Goal: Information Seeking & Learning: Learn about a topic

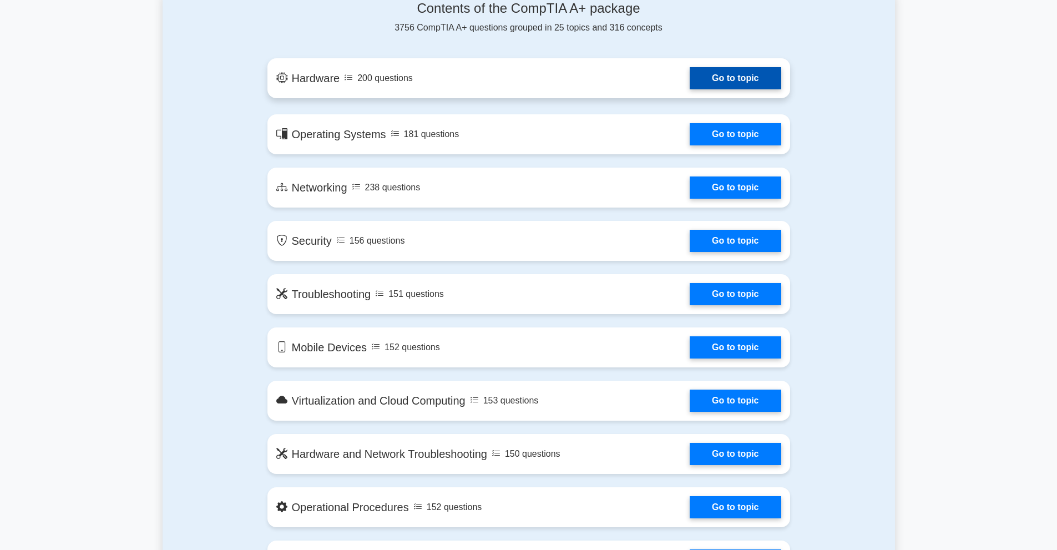
scroll to position [597, 0]
click at [729, 83] on link "Go to topic" at bounding box center [734, 78] width 91 height 22
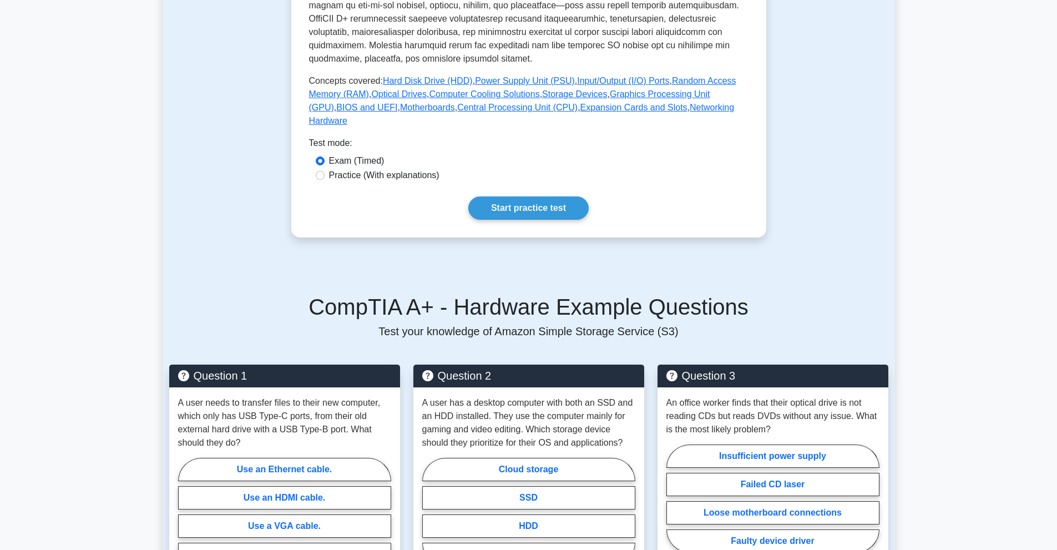
scroll to position [452, 0]
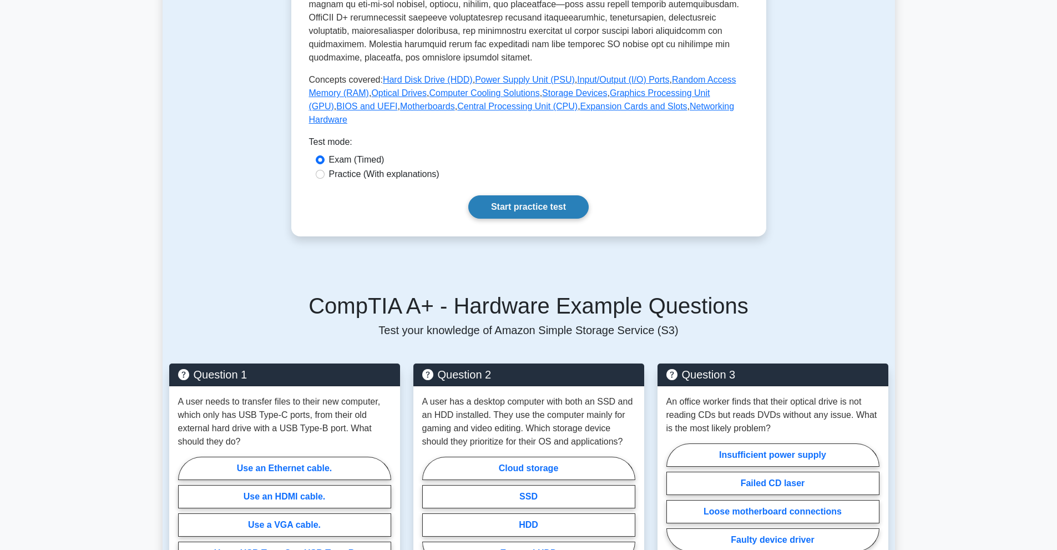
click at [489, 195] on link "Start practice test" at bounding box center [528, 206] width 120 height 23
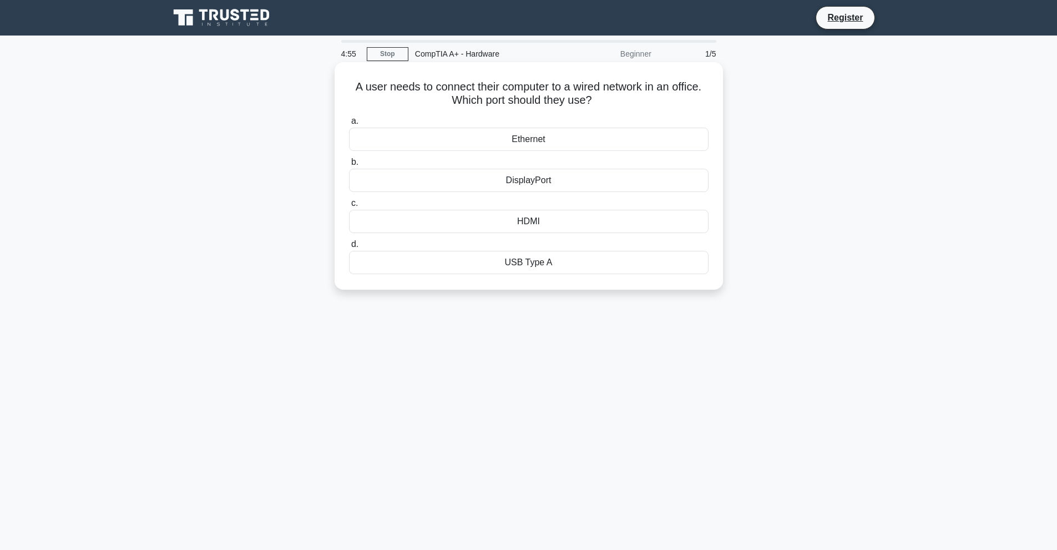
click at [512, 142] on div "Ethernet" at bounding box center [528, 139] width 359 height 23
click at [349, 125] on input "a. Ethernet" at bounding box center [349, 121] width 0 height 7
click at [497, 185] on div "eSATA port" at bounding box center [528, 180] width 359 height 23
click at [349, 166] on input "b. eSATA port" at bounding box center [349, 162] width 0 height 7
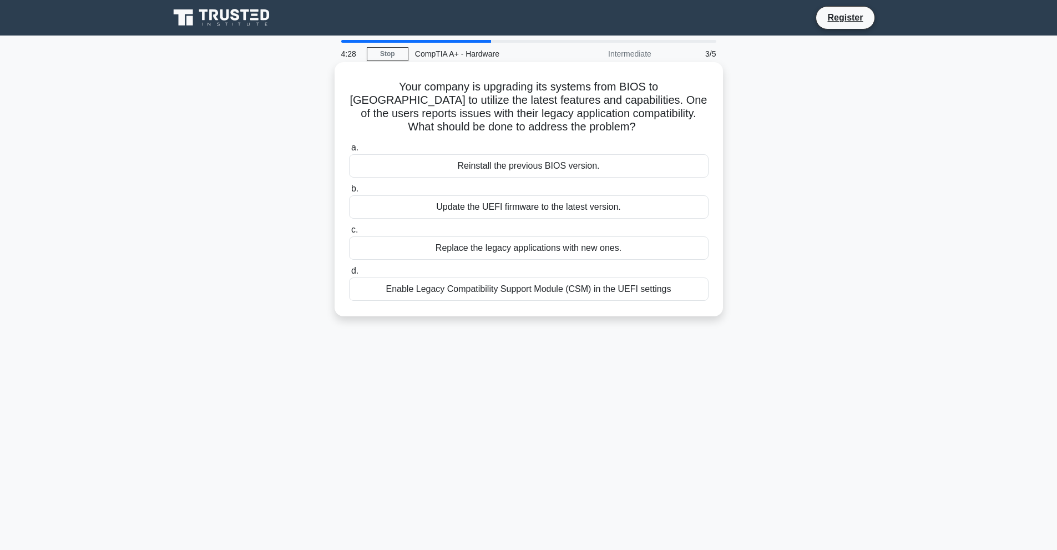
click at [524, 287] on div "Enable Legacy Compatibility Support Module (CSM) in the UEFI settings" at bounding box center [528, 288] width 359 height 23
click at [349, 275] on input "d. Enable Legacy Compatibility Support Module (CSM) in the UEFI settings" at bounding box center [349, 270] width 0 height 7
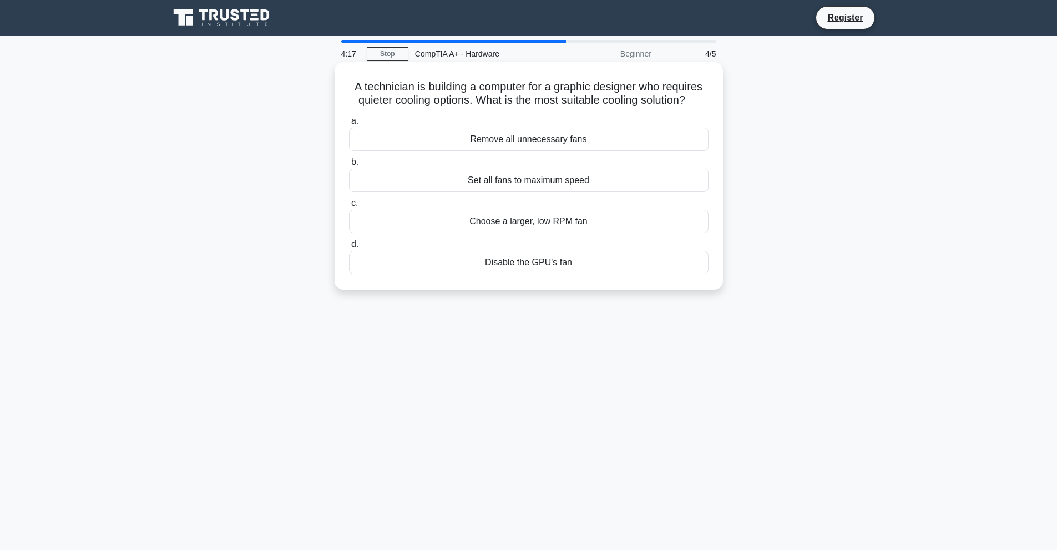
click at [537, 224] on div "Choose a larger, low RPM fan" at bounding box center [528, 221] width 359 height 23
click at [349, 207] on input "c. Choose a larger, low RPM fan" at bounding box center [349, 203] width 0 height 7
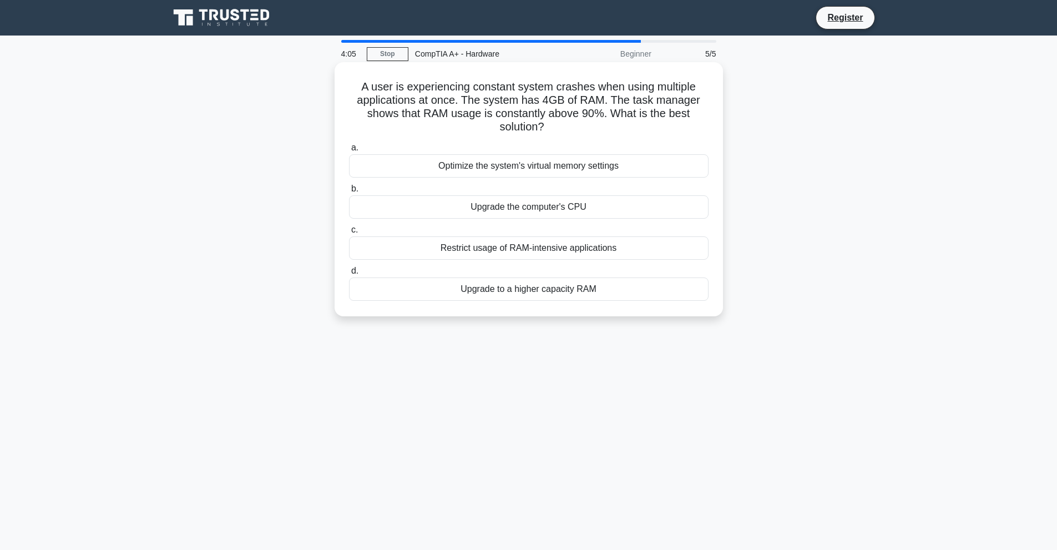
click at [482, 287] on div "Upgrade to a higher capacity RAM" at bounding box center [528, 288] width 359 height 23
click at [349, 275] on input "d. Upgrade to a higher capacity RAM" at bounding box center [349, 270] width 0 height 7
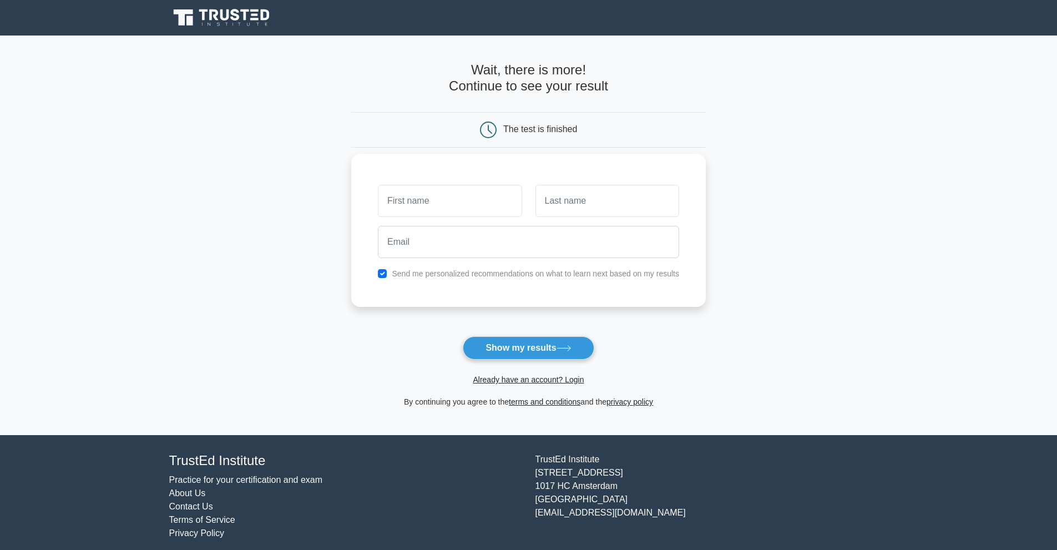
click at [442, 196] on input "text" at bounding box center [450, 201] width 144 height 32
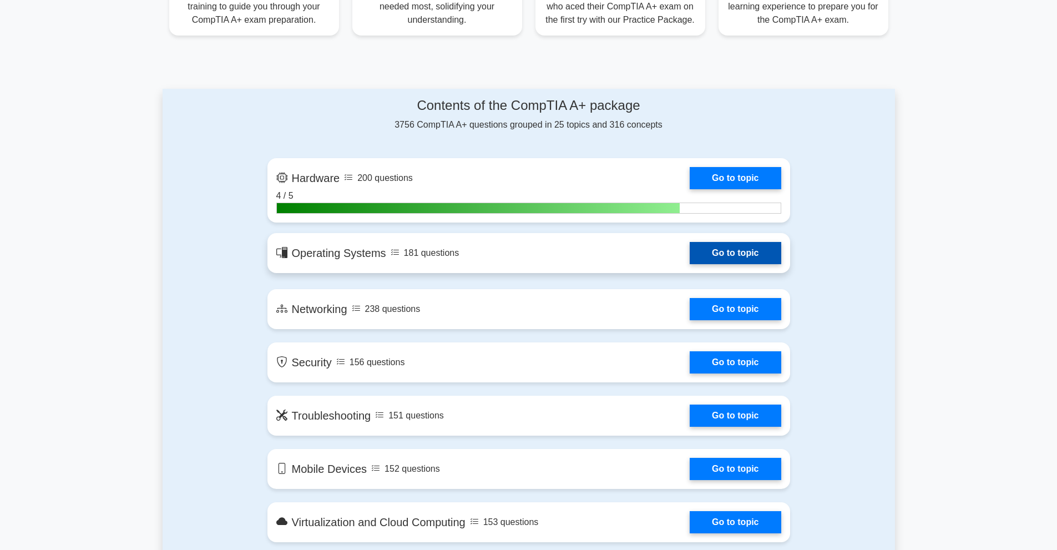
scroll to position [500, 0]
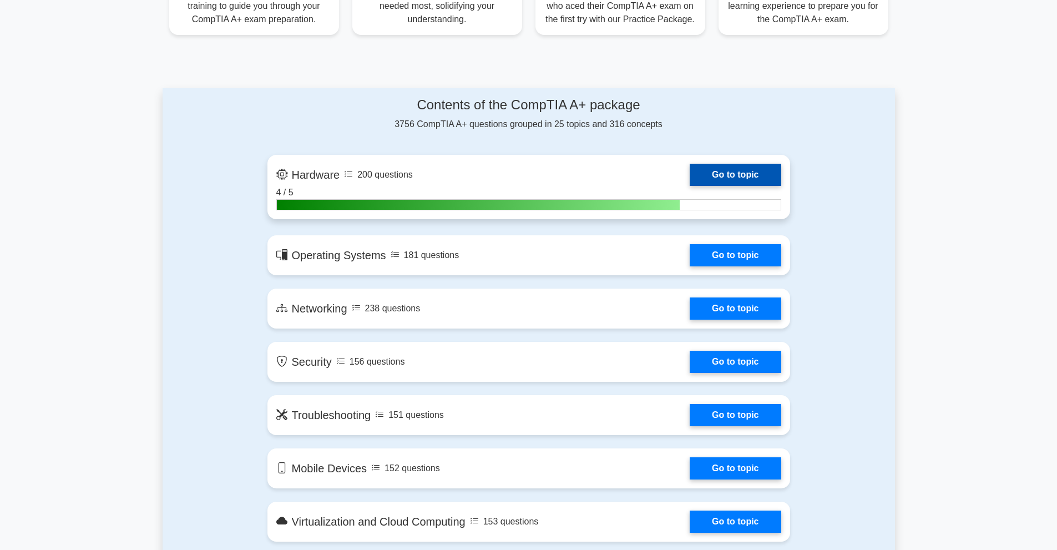
click at [689, 186] on link "Go to topic" at bounding box center [734, 175] width 91 height 22
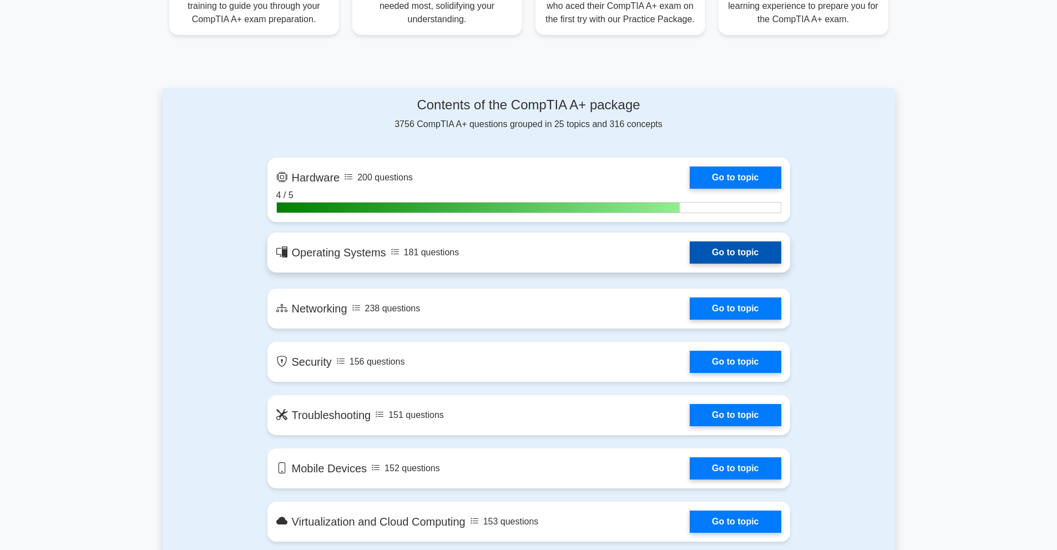
click at [689, 255] on link "Go to topic" at bounding box center [734, 252] width 91 height 22
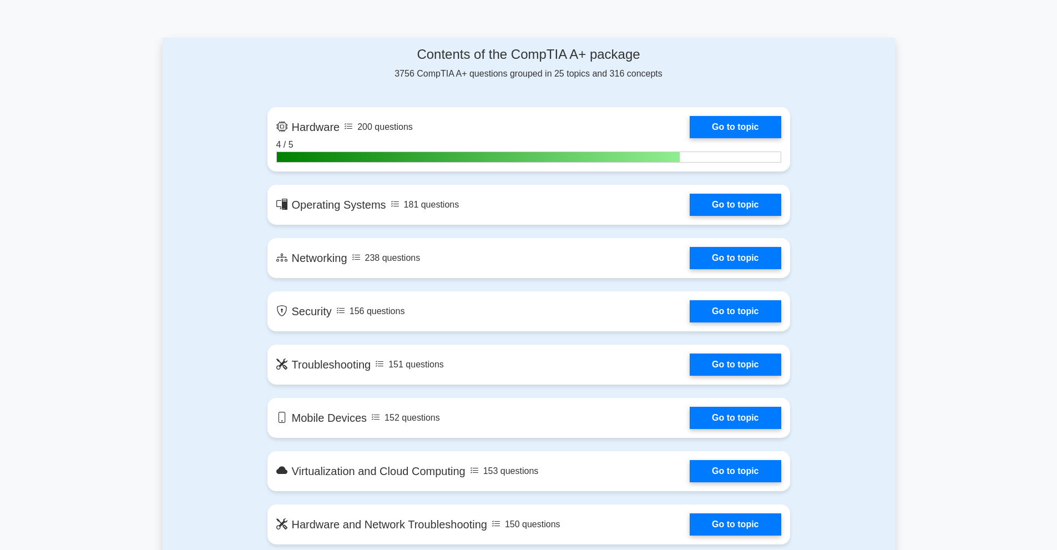
scroll to position [551, 0]
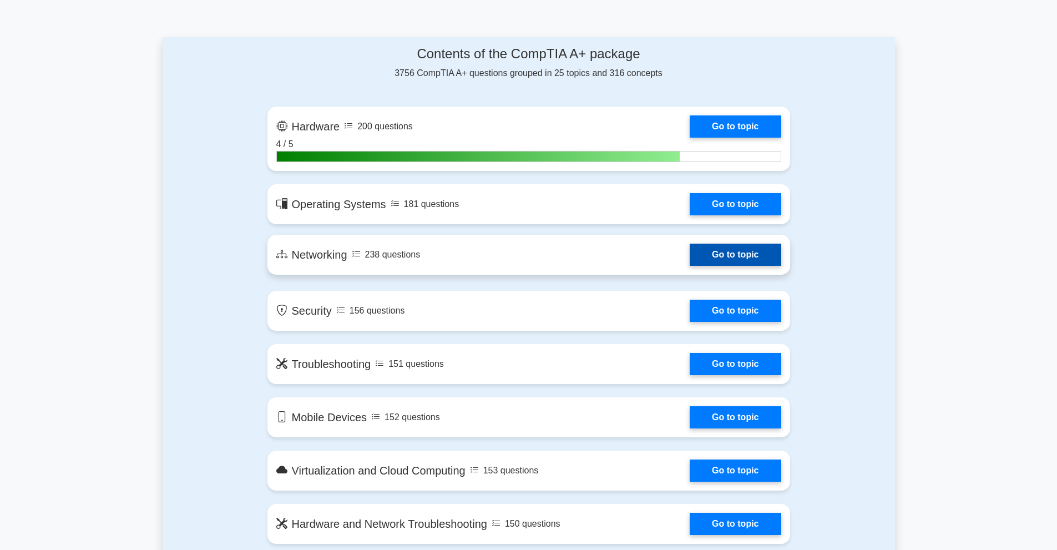
click at [689, 248] on link "Go to topic" at bounding box center [734, 254] width 91 height 22
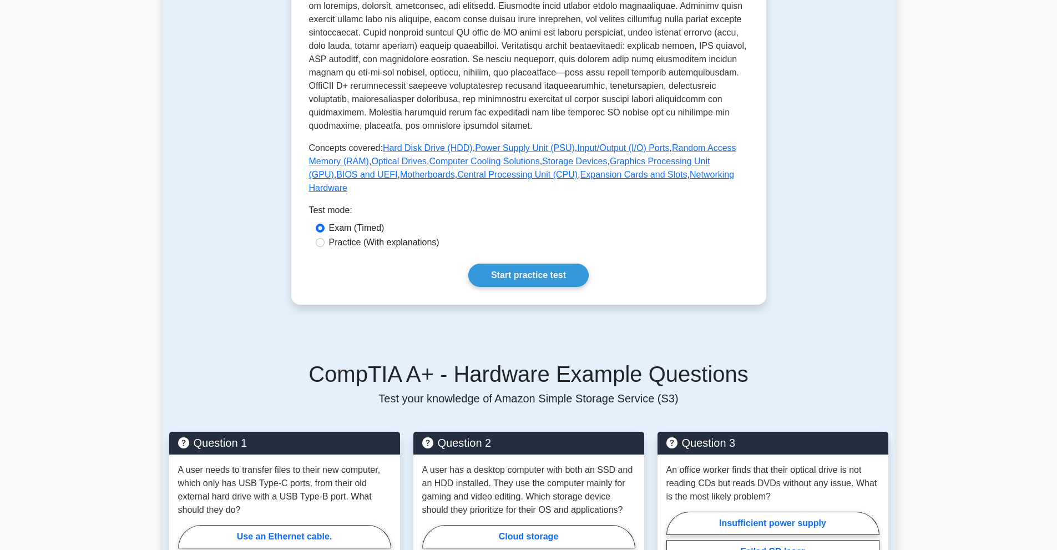
scroll to position [386, 0]
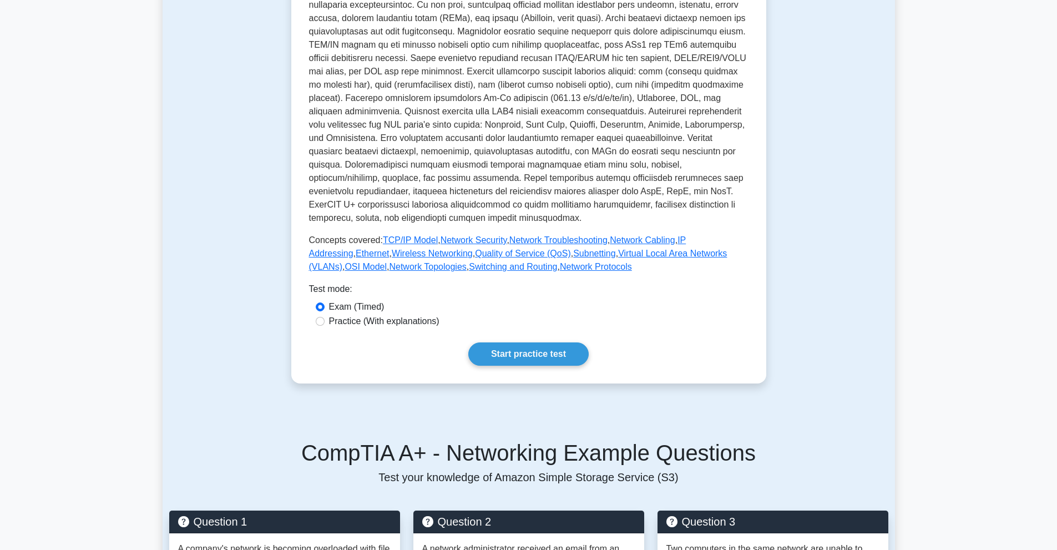
scroll to position [299, 0]
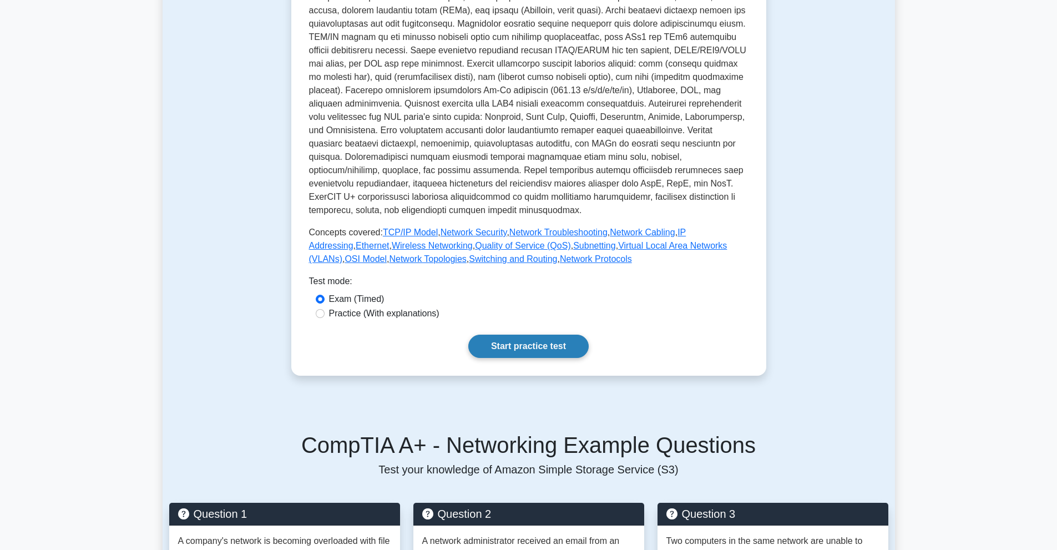
click at [542, 353] on link "Start practice test" at bounding box center [528, 345] width 120 height 23
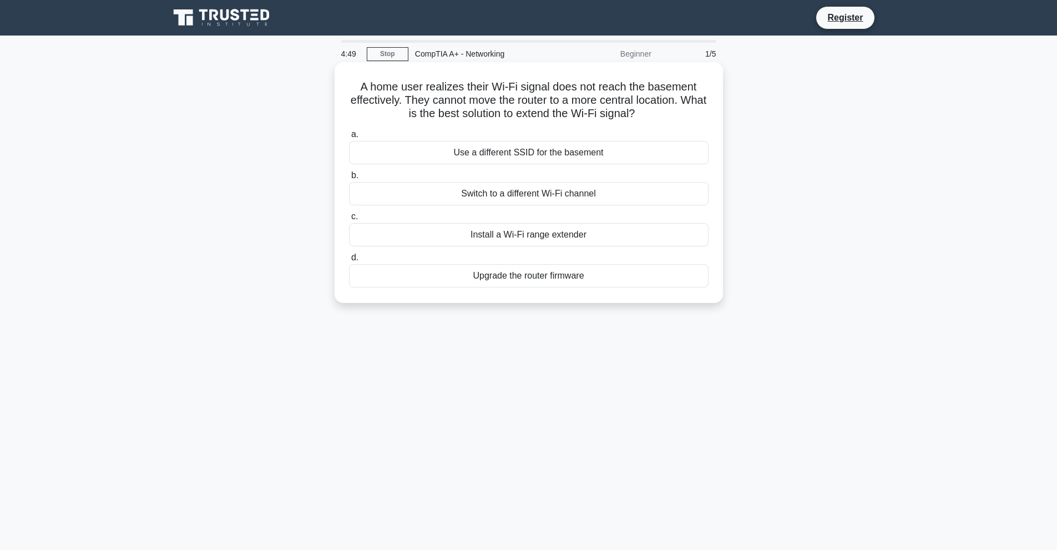
click at [478, 233] on div "Install a Wi-Fi range extender" at bounding box center [528, 234] width 359 height 23
click at [349, 220] on input "c. Install a Wi-Fi range extender" at bounding box center [349, 216] width 0 height 7
drag, startPoint x: 507, startPoint y: 238, endPoint x: 497, endPoint y: 253, distance: 18.5
click at [497, 253] on div "a. Reset the network adapter on the [PERSON_NAME]. Replace the faulty cable in …" at bounding box center [528, 207] width 373 height 164
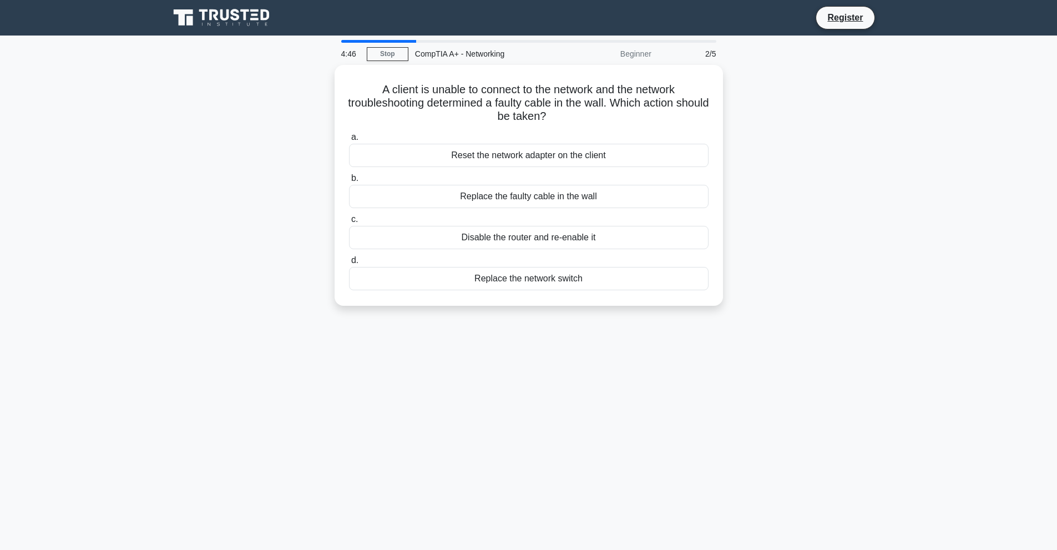
click at [236, 176] on div "A client is unable to connect to the network and the network troubleshooting de…" at bounding box center [528, 192] width 732 height 254
